Goal: Task Accomplishment & Management: Use online tool/utility

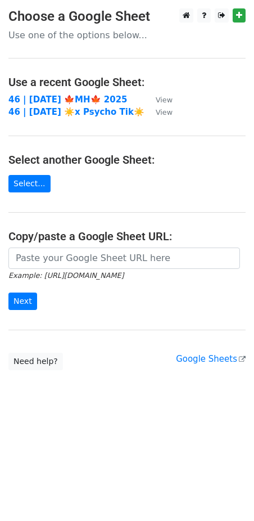
click at [98, 271] on small "Example: [URL][DOMAIN_NAME]" at bounding box center [65, 275] width 115 height 8
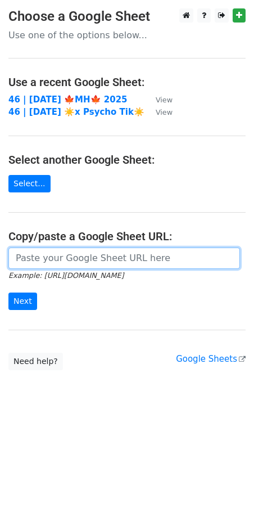
click at [88, 261] on input "url" at bounding box center [124, 257] width 232 height 21
paste input "https://docs.google.com/spreadsheets/d/1gmX3lFKGsrNvENmKw0_PzPfkdikaUV4nauYjS2K…"
type input "https://docs.google.com/spreadsheets/d/1gmX3lFKGsrNvENmKw0_PzPfkdikaUV4nauYjS2K…"
click at [8, 292] on input "Next" at bounding box center [22, 300] width 29 height 17
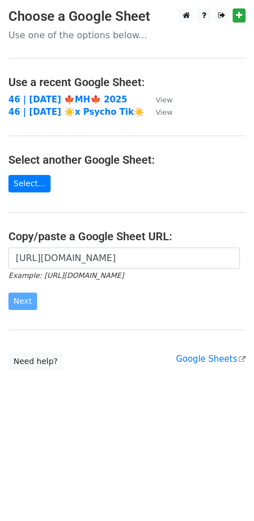
scroll to position [0, 0]
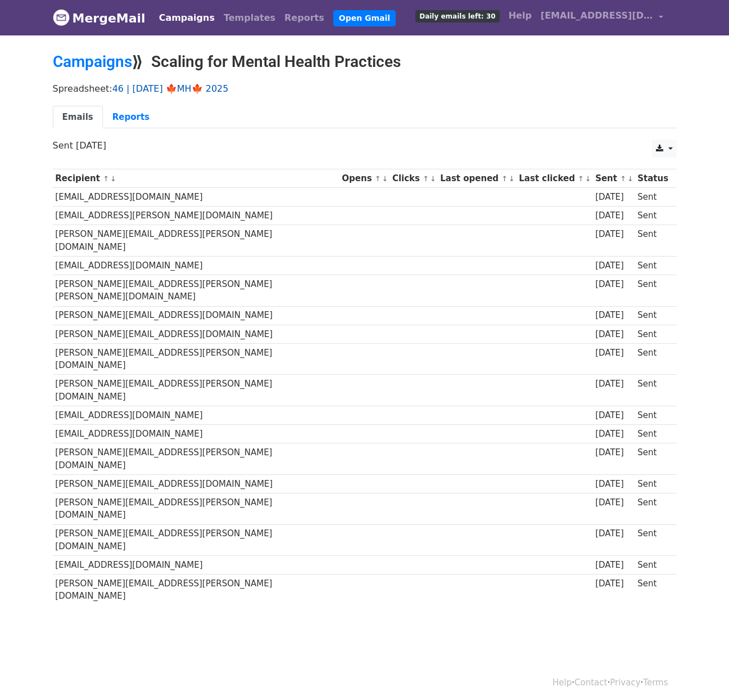
click at [162, 89] on link "46 | [DATE] 🍁MH🍁 2025" at bounding box center [170, 88] width 116 height 11
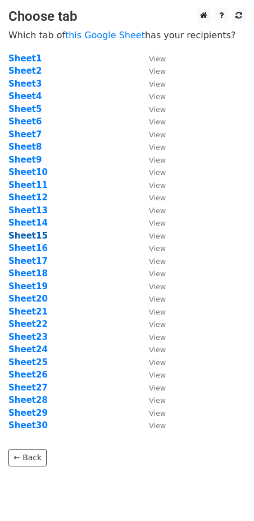
click at [33, 238] on strong "Sheet15" at bounding box center [27, 236] width 39 height 10
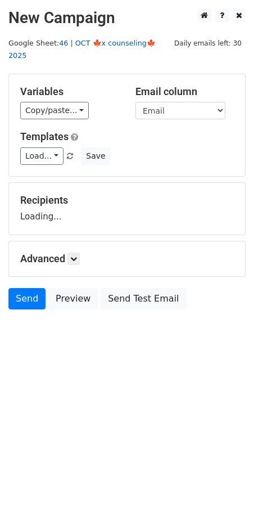
click at [103, 43] on link "46 | OCT 🍁x counseling🍁 2025" at bounding box center [81, 49] width 147 height 21
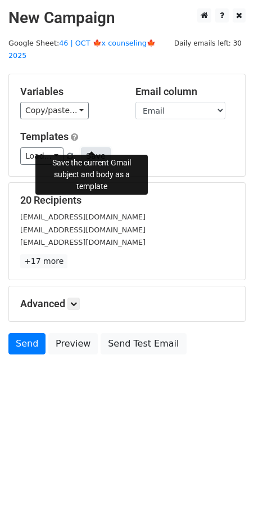
click at [93, 147] on button "Save" at bounding box center [95, 155] width 29 height 17
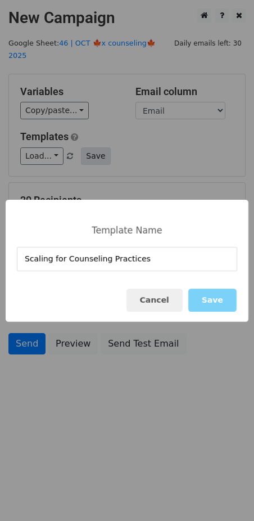
type input "Scaling for Counseling Practices"
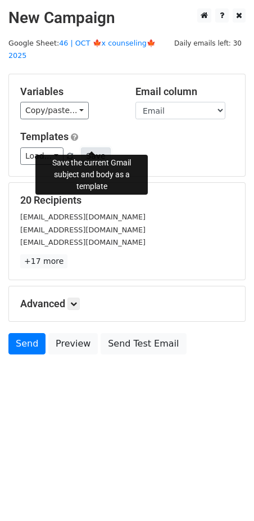
click at [84, 147] on button "Save" at bounding box center [95, 155] width 29 height 17
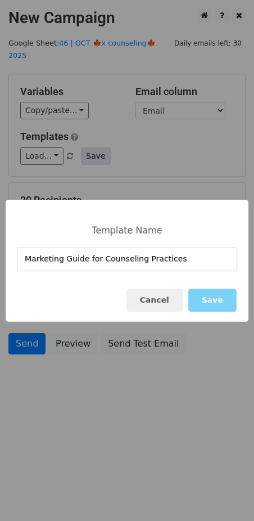
type input "Marketing Guide for Counseling Practices"
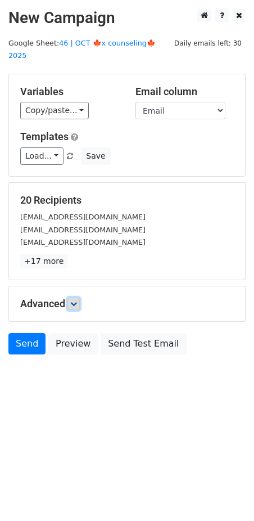
click at [77, 300] on icon at bounding box center [73, 303] width 7 height 7
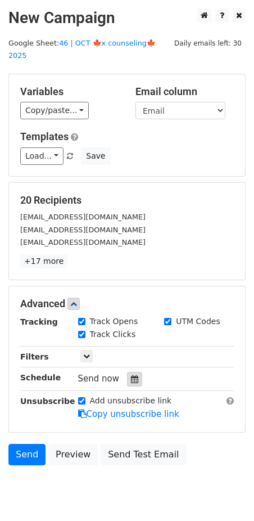
click at [131, 375] on icon at bounding box center [134, 379] width 7 height 8
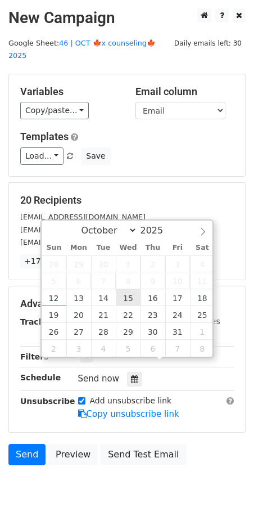
type input "2025-10-15 12:00"
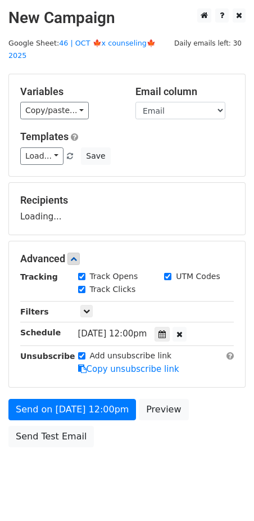
click at [110, 432] on div "Send on Oct 15 at 12:00pm Preview Send Test Email" at bounding box center [127, 426] width 254 height 54
click at [110, 405] on div "Send on Oct 15 at 12:00pm Preview Send Test Email" at bounding box center [127, 426] width 254 height 54
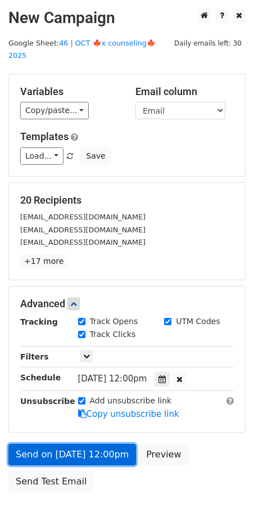
click at [106, 444] on link "Send on Oct 15 at 12:00pm" at bounding box center [72, 454] width 128 height 21
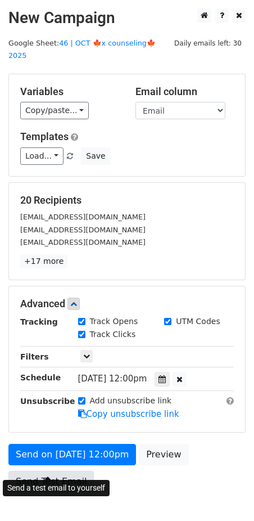
click at [35, 471] on link "Send Test Email" at bounding box center [50, 481] width 85 height 21
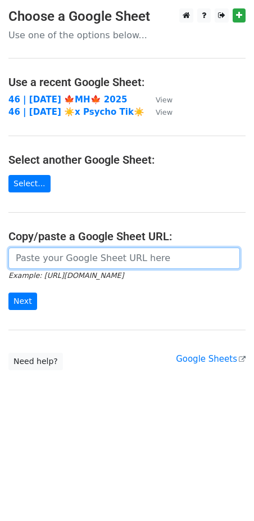
click at [106, 265] on input "url" at bounding box center [124, 257] width 232 height 21
paste input "https://docs.google.com/spreadsheets/d/1gmX3lFKGsrNvENmKw0_PzPfkdikaUV4nauYjS2K…"
type input "https://docs.google.com/spreadsheets/d/1gmX3lFKGsrNvENmKw0_PzPfkdikaUV4nauYjS2K…"
click at [8, 292] on input "Next" at bounding box center [22, 300] width 29 height 17
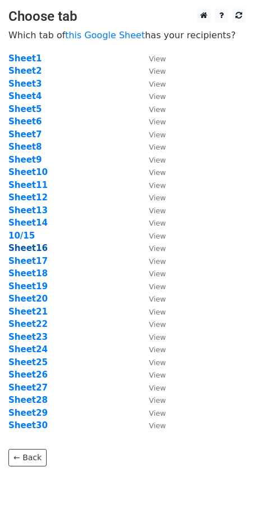
click at [24, 251] on strong "Sheet16" at bounding box center [27, 248] width 39 height 10
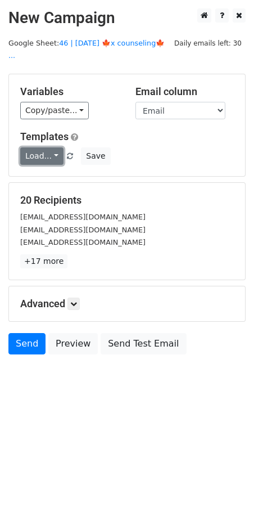
click at [49, 147] on link "Load..." at bounding box center [41, 155] width 43 height 17
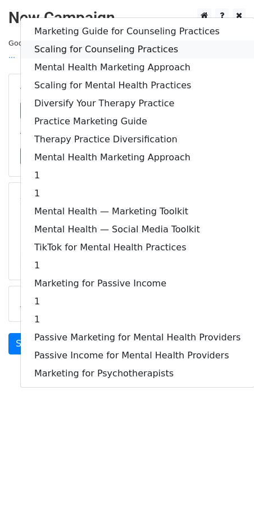
click at [108, 40] on link "Scaling for Counseling Practices" at bounding box center [137, 49] width 233 height 18
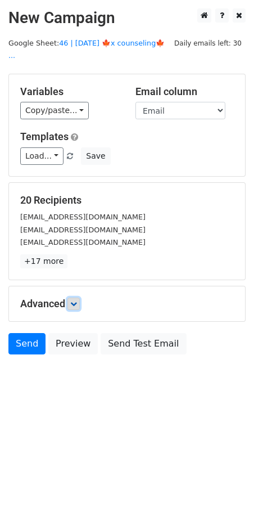
click at [72, 300] on icon at bounding box center [73, 303] width 7 height 7
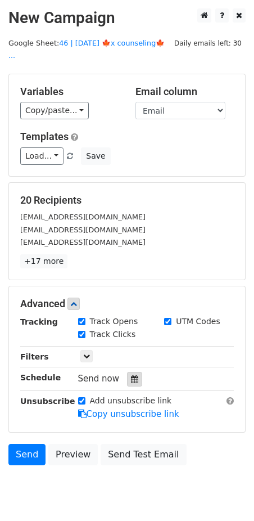
click at [127, 372] on div at bounding box center [134, 379] width 15 height 15
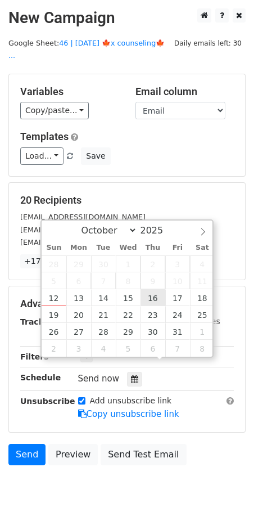
type input "2025-10-16 12:00"
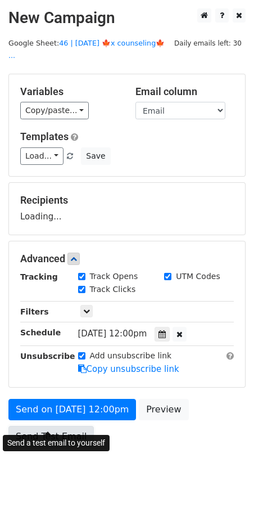
click at [67, 428] on link "Send Test Email" at bounding box center [50, 436] width 85 height 21
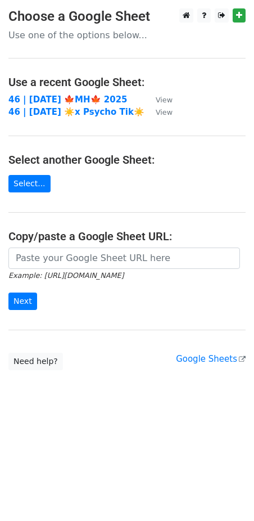
click at [58, 244] on main "Choose a Google Sheet Use one of the options below... Use a recent Google Sheet…" at bounding box center [127, 189] width 254 height 362
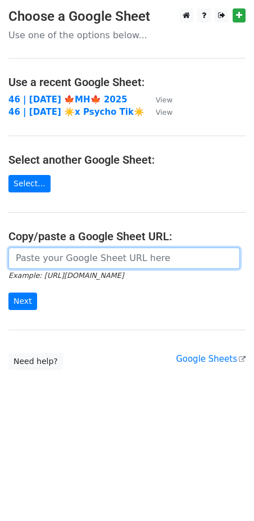
click at [51, 250] on input "url" at bounding box center [124, 257] width 232 height 21
paste input "https://docs.google.com/spreadsheets/d/1gmX3lFKGsrNvENmKw0_PzPfkdikaUV4nauYjS2K…"
type input "[URL][DOMAIN_NAME]"
click at [8, 292] on input "Next" at bounding box center [22, 300] width 29 height 17
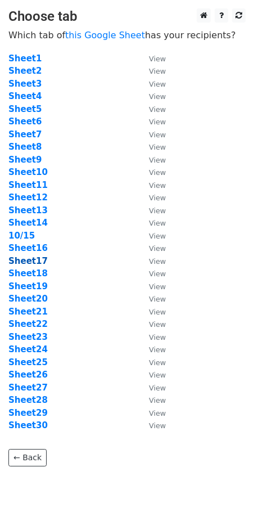
click at [40, 260] on strong "Sheet17" at bounding box center [27, 261] width 39 height 10
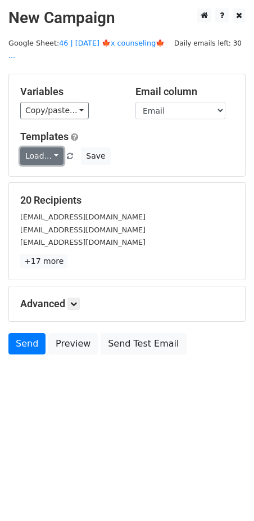
click at [43, 147] on link "Load..." at bounding box center [41, 155] width 43 height 17
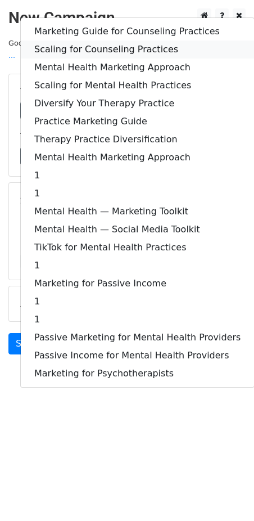
click at [110, 40] on link "Scaling for Counseling Practices" at bounding box center [137, 49] width 233 height 18
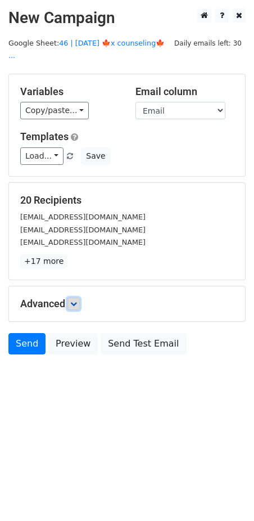
click at [79, 297] on link at bounding box center [73, 303] width 12 height 12
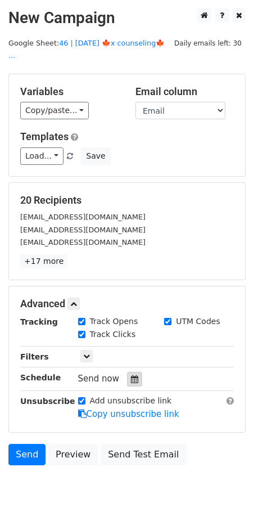
click at [131, 375] on icon at bounding box center [134, 379] width 7 height 8
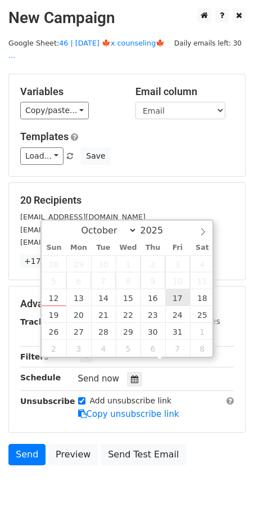
type input "2025-10-17 12:00"
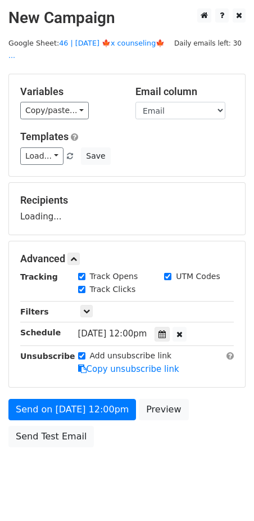
click at [83, 409] on div "Send on Oct 17 at 12:00pm Preview Send Test Email" at bounding box center [127, 426] width 254 height 54
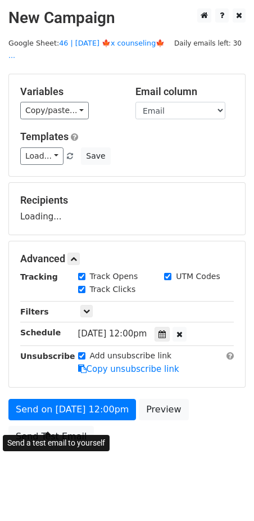
click at [57, 426] on form "Variables Copy/paste... {{Email}} Email column Email Templates Load... Marketin…" at bounding box center [126, 263] width 237 height 379
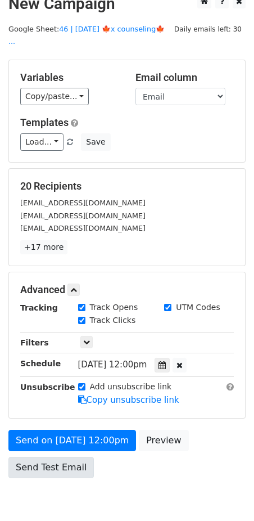
scroll to position [13, 0]
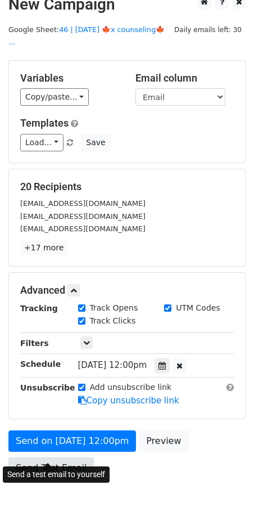
click at [65, 457] on link "Send Test Email" at bounding box center [50, 467] width 85 height 21
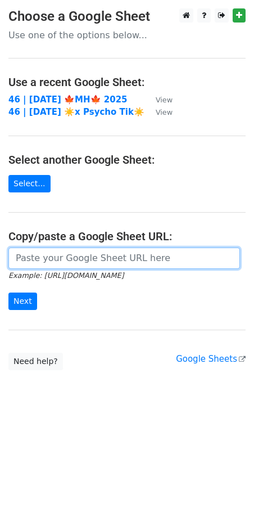
click at [76, 252] on input "url" at bounding box center [124, 257] width 232 height 21
paste input "[URL][DOMAIN_NAME]"
type input "[URL][DOMAIN_NAME]"
click at [8, 292] on input "Next" at bounding box center [22, 300] width 29 height 17
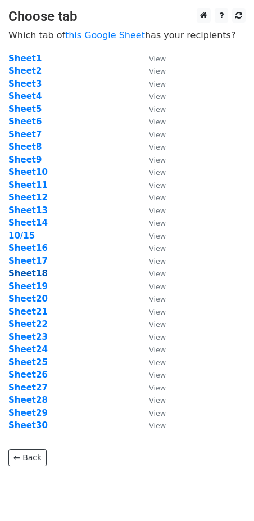
click at [37, 270] on strong "Sheet18" at bounding box center [27, 273] width 39 height 10
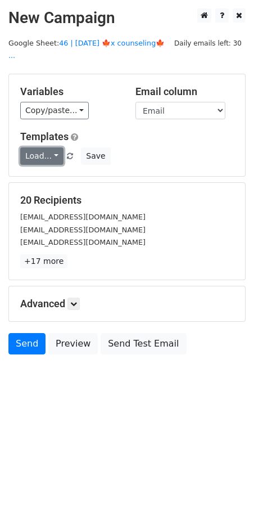
click at [47, 147] on link "Load..." at bounding box center [41, 155] width 43 height 17
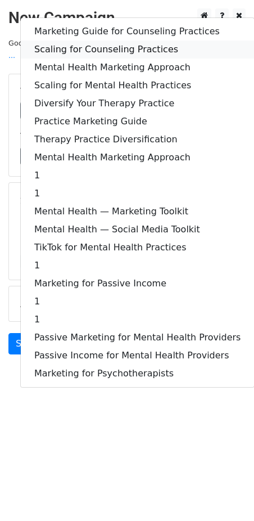
click at [83, 40] on link "Scaling for Counseling Practices" at bounding box center [137, 49] width 233 height 18
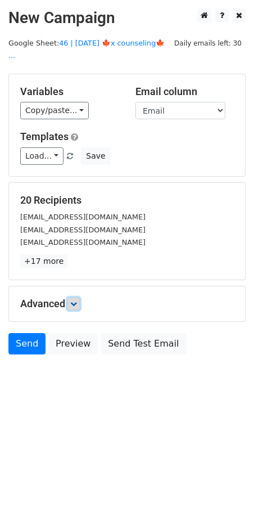
click at [77, 300] on icon at bounding box center [73, 303] width 7 height 7
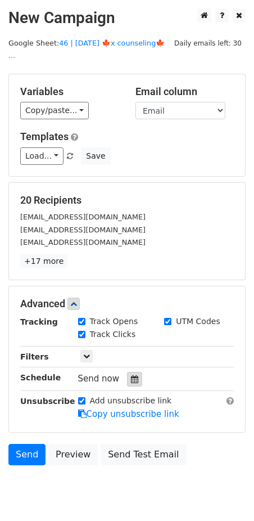
click at [131, 375] on icon at bounding box center [134, 379] width 7 height 8
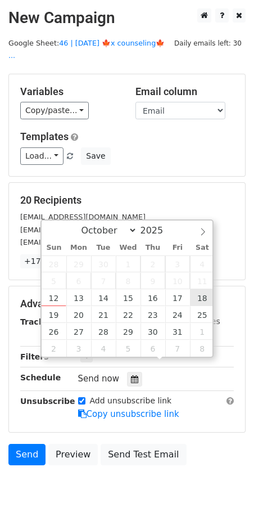
type input "[DATE] 12:00"
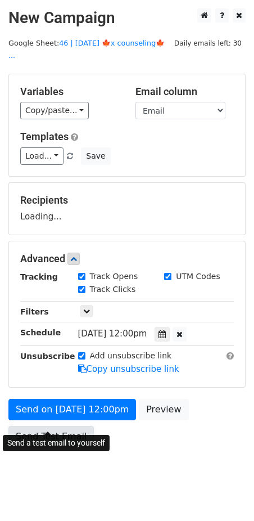
click at [73, 426] on link "Send Test Email" at bounding box center [50, 436] width 85 height 21
